Goal: Check status: Check status

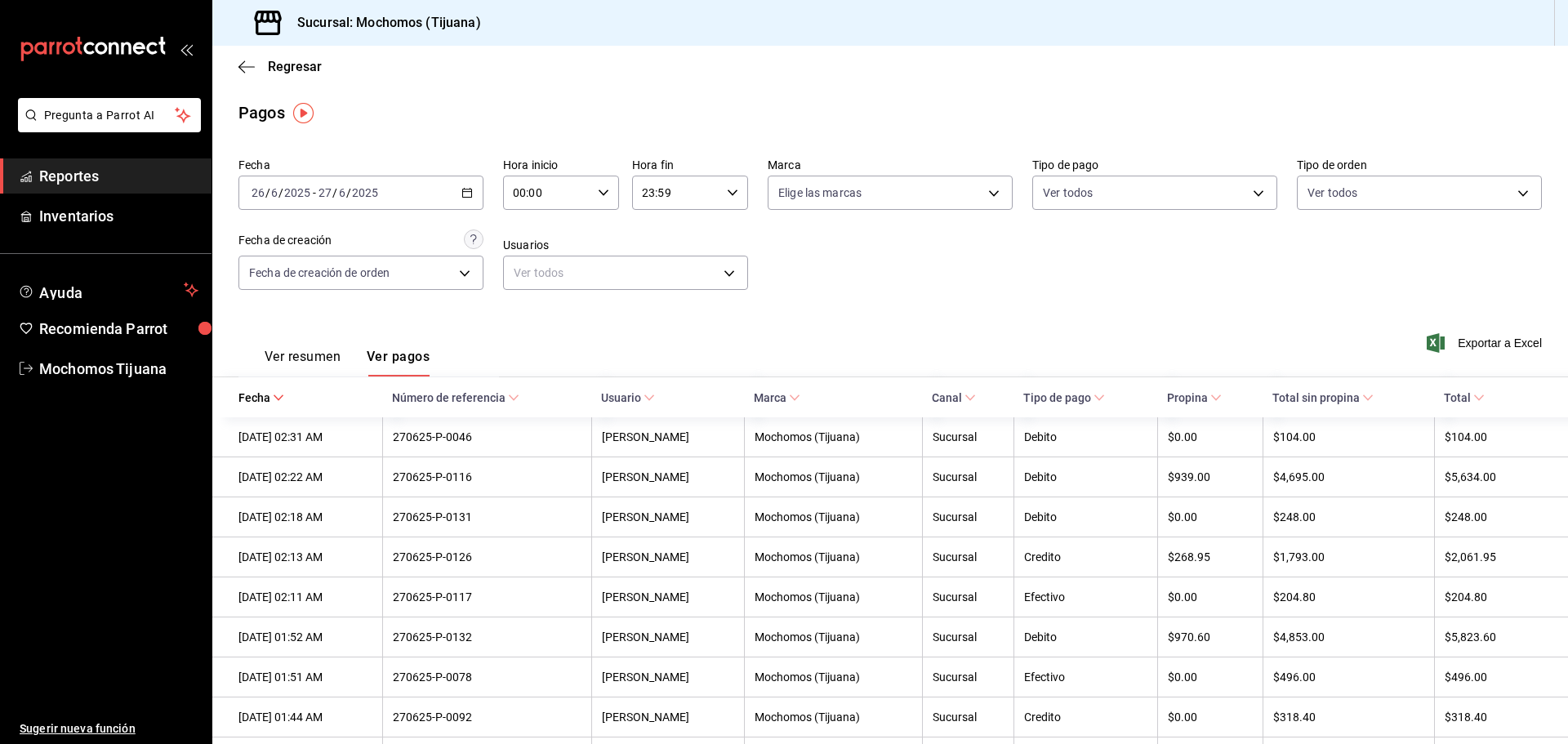
click at [238, 65] on div "Regresar" at bounding box center [890, 67] width 1356 height 42
click at [263, 69] on span "Regresar" at bounding box center [280, 67] width 83 height 15
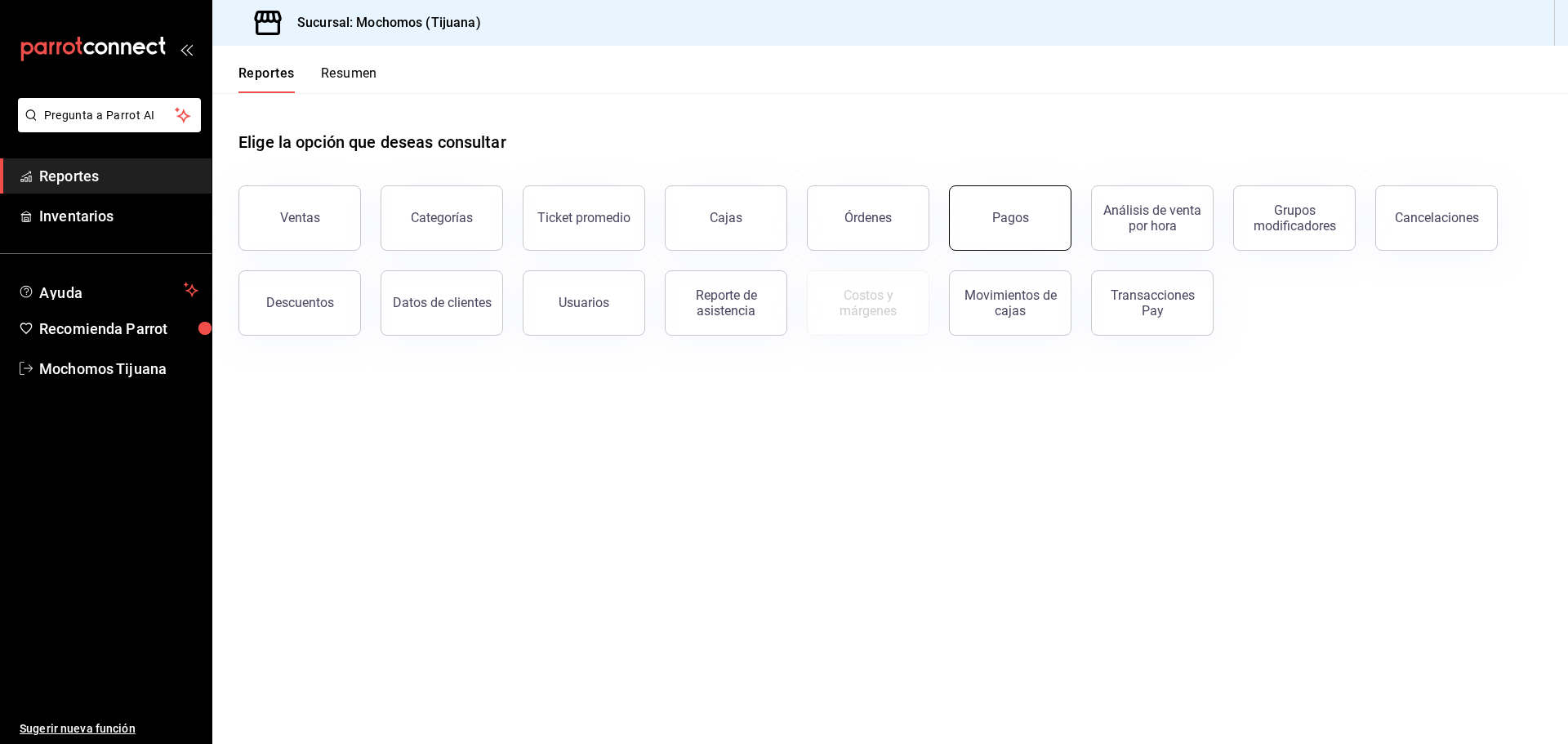
click at [976, 204] on button "Pagos" at bounding box center [1010, 217] width 122 height 65
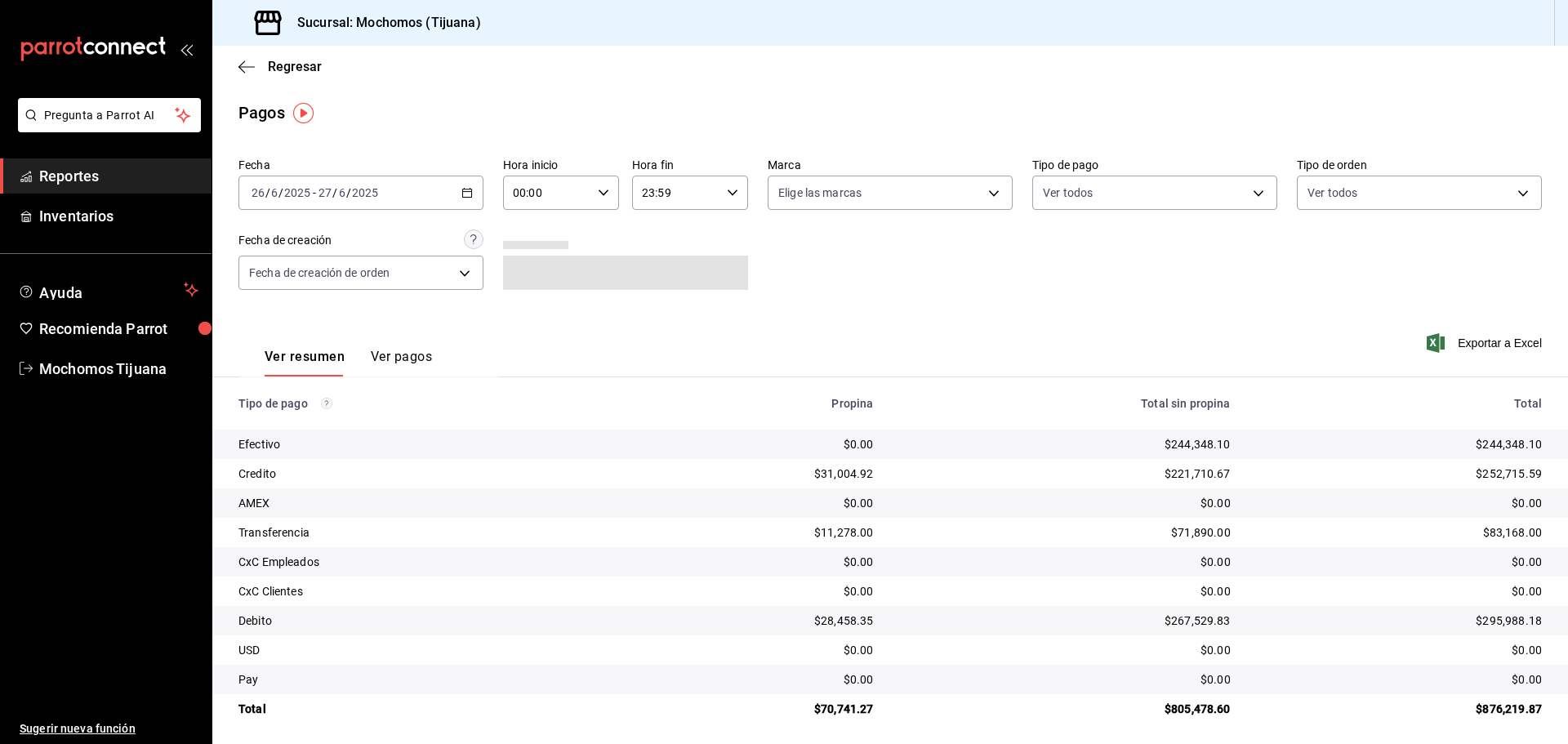
click at [467, 192] on \(Stroke\) "button" at bounding box center [467, 191] width 9 height 1
click at [320, 234] on span "Hoy" at bounding box center [315, 242] width 127 height 17
click at [597, 198] on div "00:00 Hora inicio" at bounding box center [561, 193] width 116 height 34
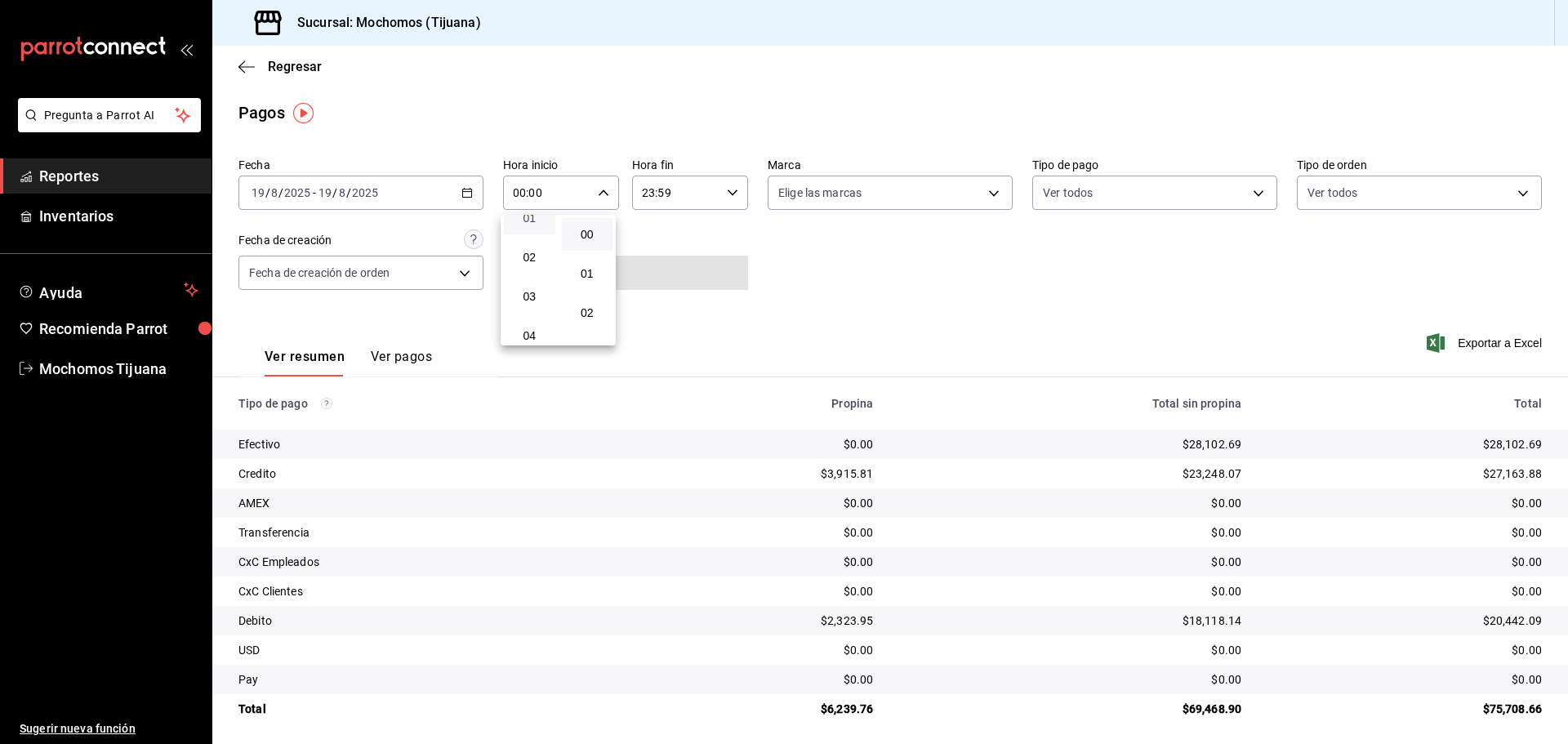
scroll to position [82, 0]
click at [538, 301] on button "04" at bounding box center [530, 309] width 52 height 32
type input "04:00"
click at [1251, 193] on div at bounding box center [784, 372] width 1568 height 744
click at [1251, 193] on body "Pregunta a Parrot AI Reportes Inventarios Ayuda Recomienda Parrot Mochomos Tiju…" at bounding box center [784, 372] width 1568 height 744
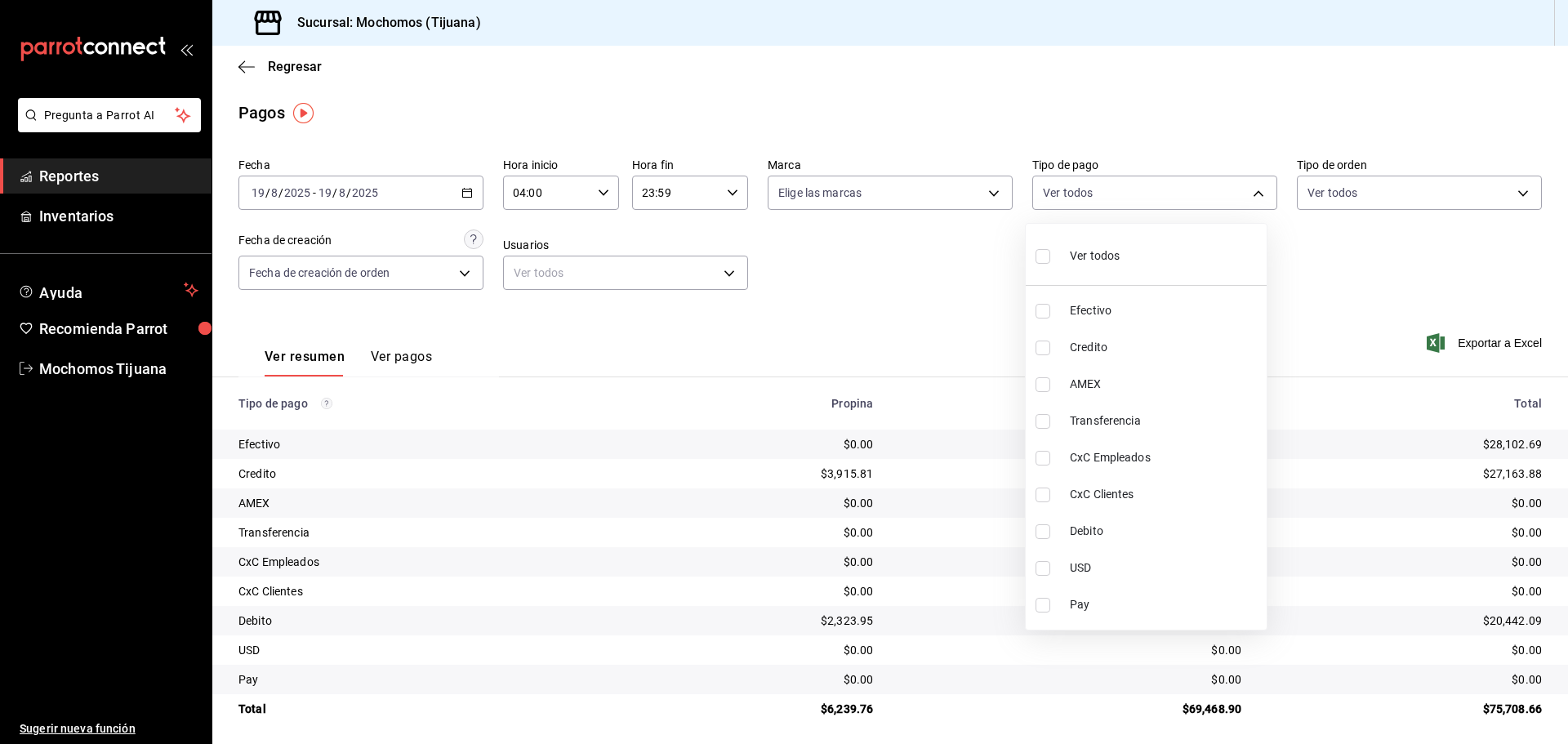
click at [1114, 347] on span "Credito" at bounding box center [1164, 347] width 190 height 17
type input "a27a072c-b141-4985-9f83-ae60dbe2196b"
checkbox input "true"
click at [1113, 533] on span "Debito" at bounding box center [1172, 531] width 190 height 17
type input "a27a072c-b141-4985-9f83-ae60dbe2196b,b7370aa5-450f-4a05-bab4-2784151f97fb"
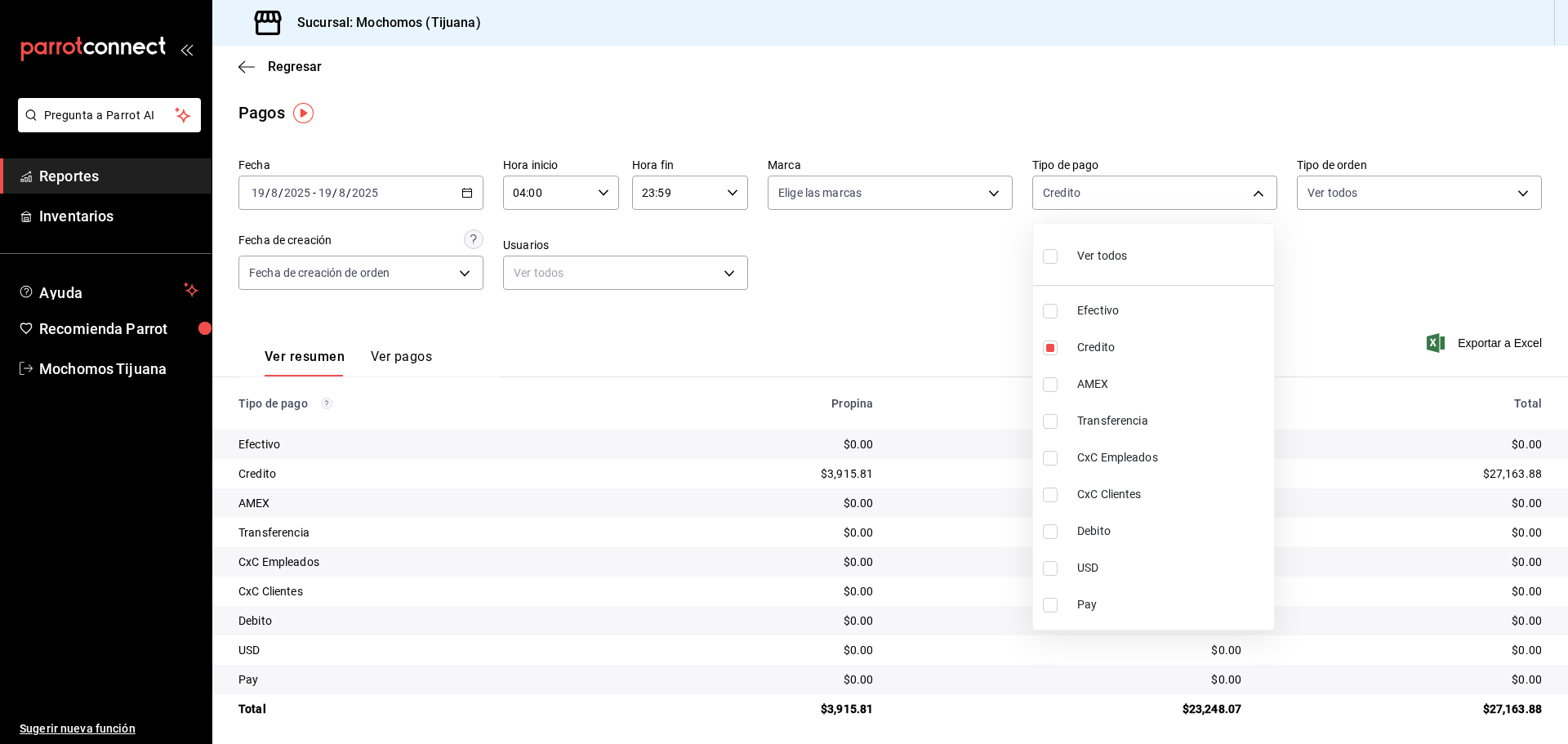
checkbox input "true"
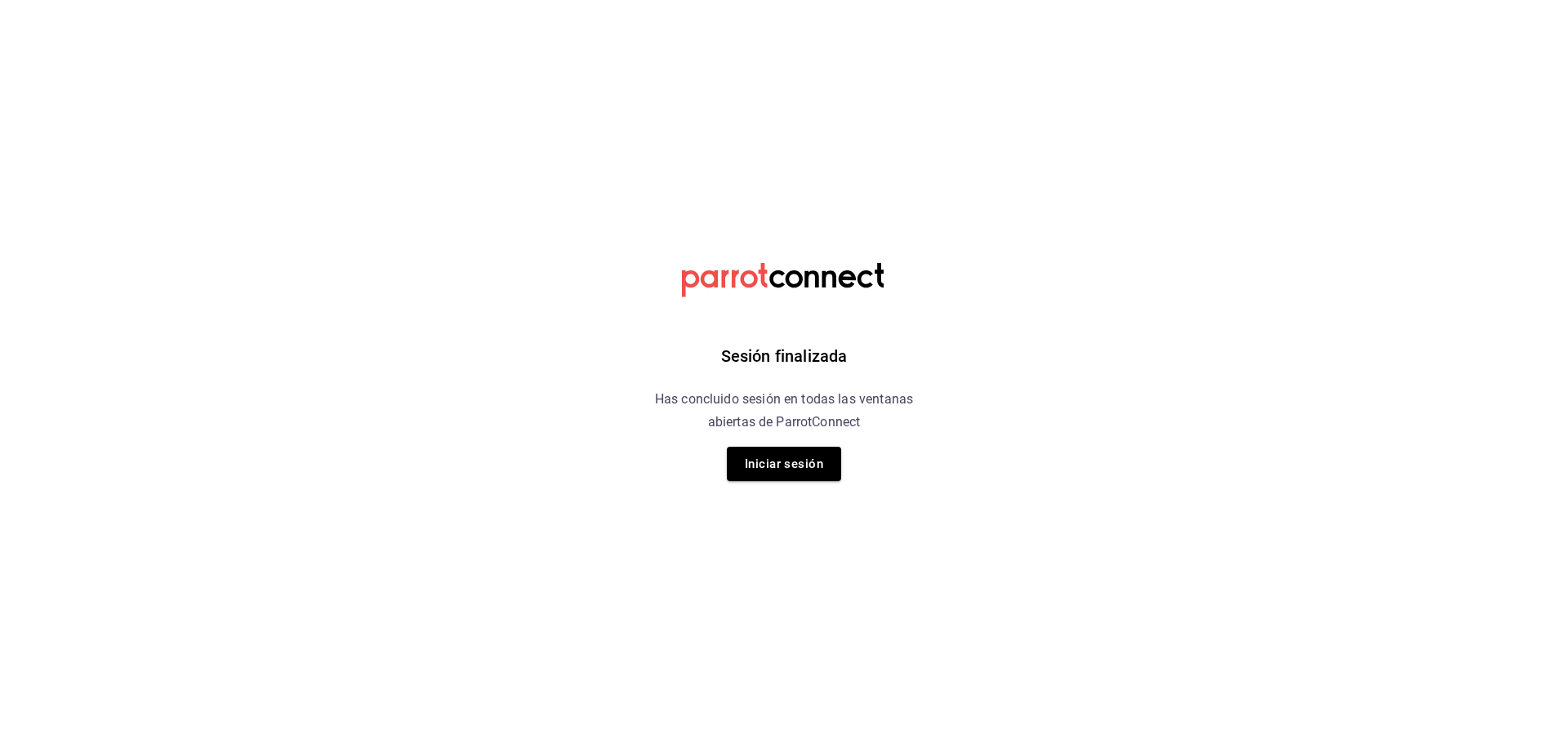
click at [1253, 0] on html "Sesión finalizada Has concluido sesión en todas las ventanas abiertas de Parrot…" at bounding box center [784, 0] width 1568 height 0
click at [802, 475] on button "Iniciar sesión" at bounding box center [784, 464] width 115 height 34
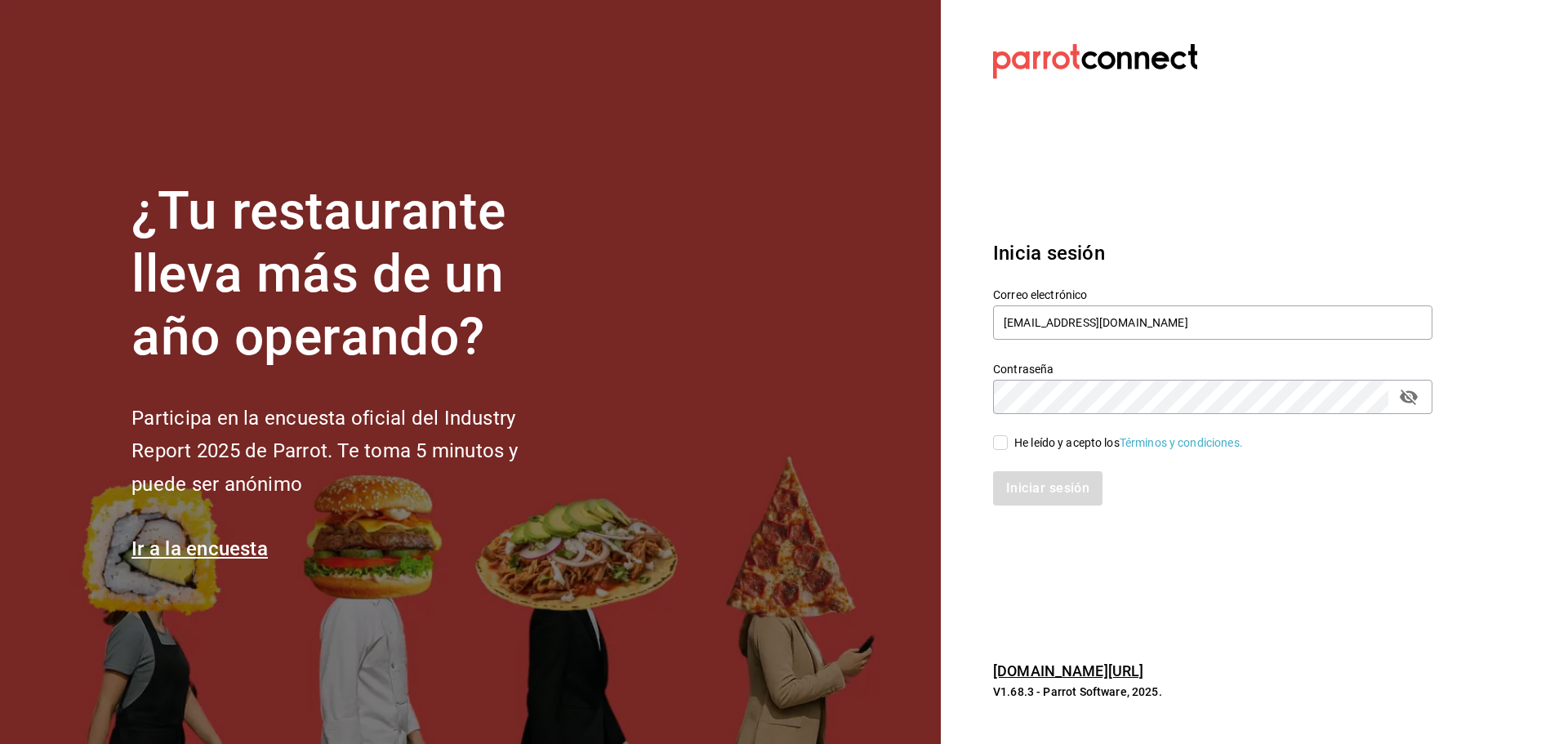
click at [1005, 446] on input "He leído y acepto los Términos y condiciones." at bounding box center [1000, 442] width 14 height 14
checkbox input "true"
click at [1049, 479] on button "Iniciar sesión" at bounding box center [1049, 488] width 111 height 34
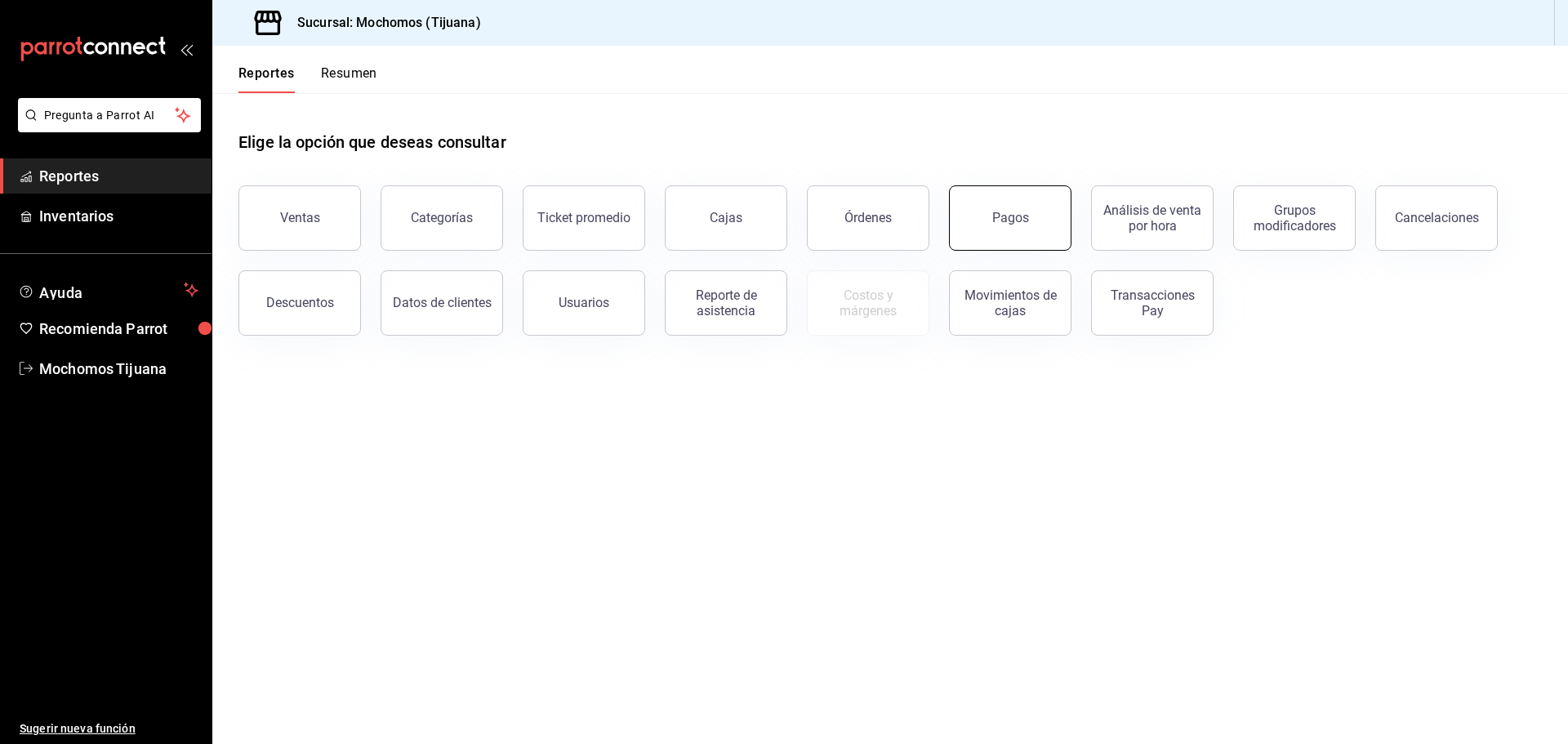
click at [997, 226] on button "Pagos" at bounding box center [1010, 217] width 122 height 65
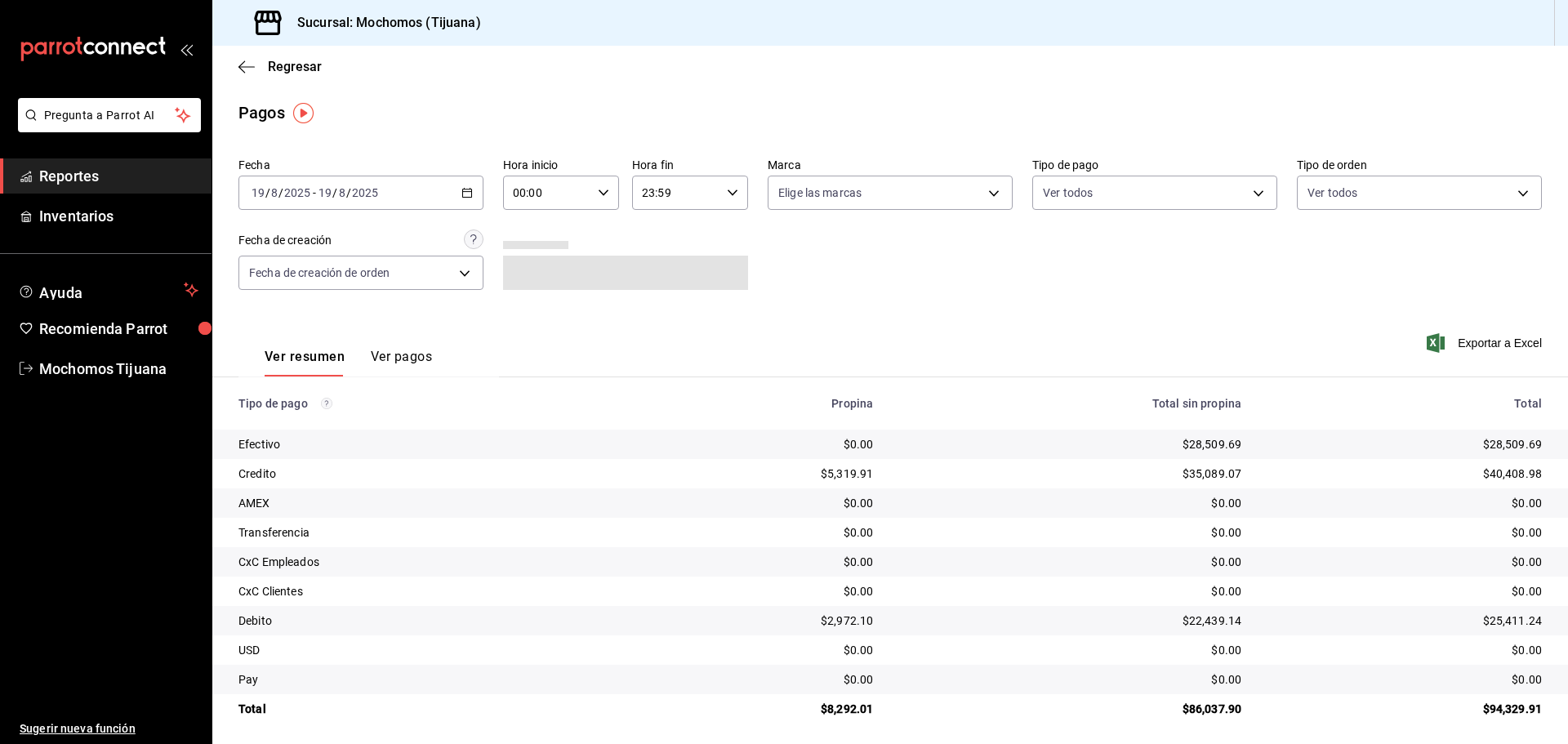
click at [600, 195] on \(Stroke\) "button" at bounding box center [603, 193] width 10 height 6
click at [521, 233] on span "04" at bounding box center [529, 228] width 31 height 13
type input "04:00"
click at [1250, 190] on div at bounding box center [784, 372] width 1568 height 744
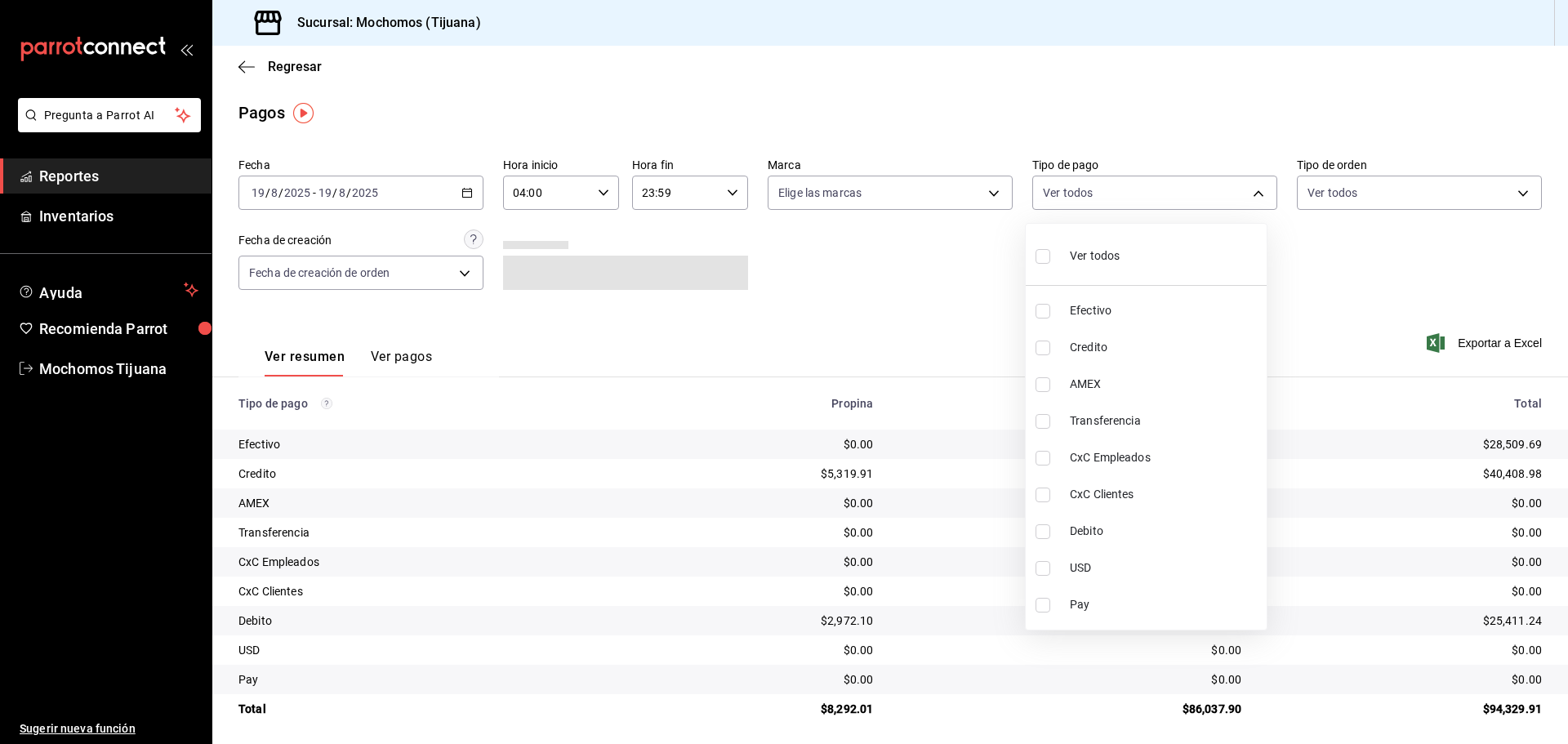
click at [1249, 194] on body "Pregunta a Parrot AI Reportes Inventarios Ayuda Recomienda Parrot Mochomos Tiju…" at bounding box center [784, 372] width 1568 height 744
click at [1101, 345] on span "Credito" at bounding box center [1164, 347] width 190 height 17
type input "a27a072c-b141-4985-9f83-ae60dbe2196b"
checkbox input "true"
click at [1115, 534] on span "Debito" at bounding box center [1172, 531] width 190 height 17
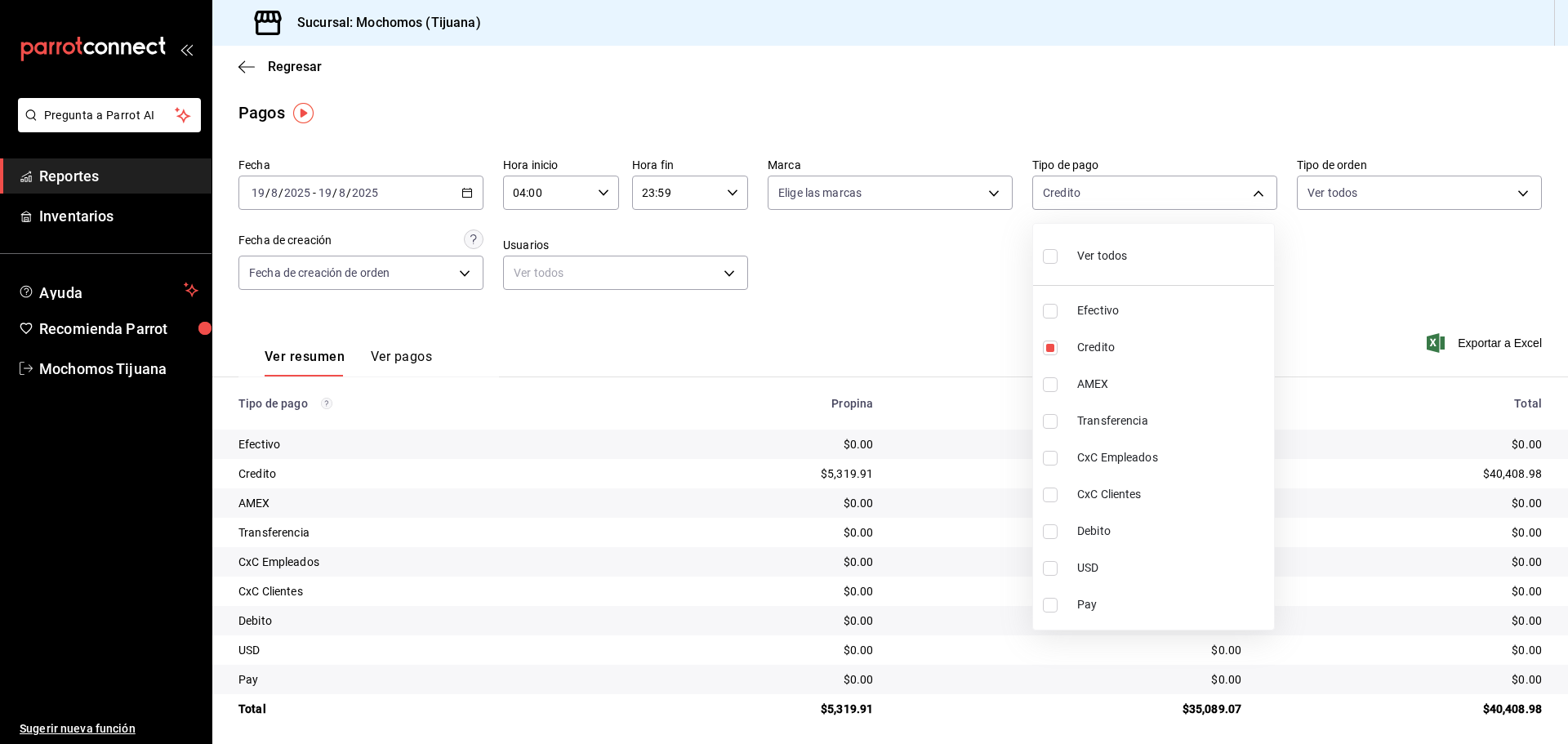
type input "a27a072c-b141-4985-9f83-ae60dbe2196b,b7370aa5-450f-4a05-bab4-2784151f97fb"
checkbox input "true"
click at [851, 320] on div at bounding box center [784, 372] width 1568 height 744
